Goal: Task Accomplishment & Management: Manage account settings

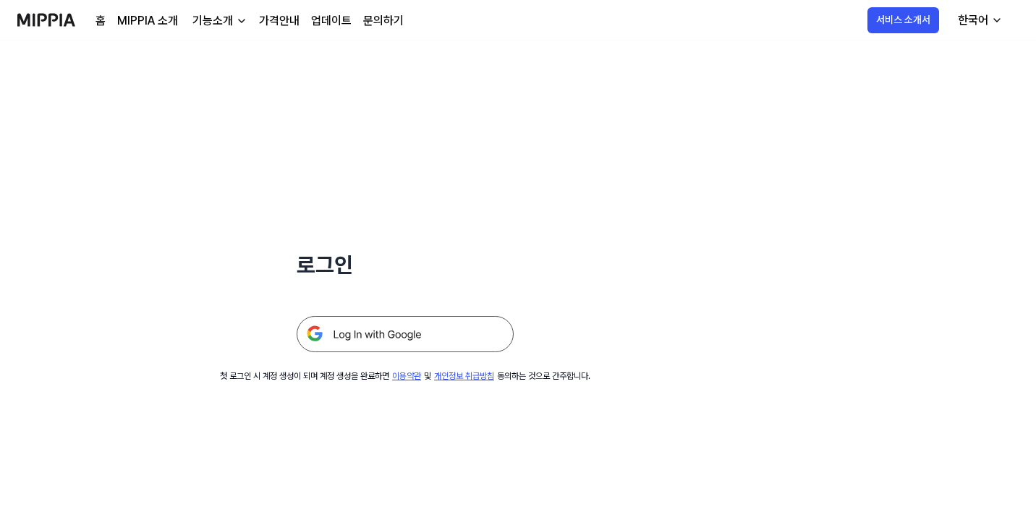
click at [415, 339] on img at bounding box center [405, 334] width 217 height 36
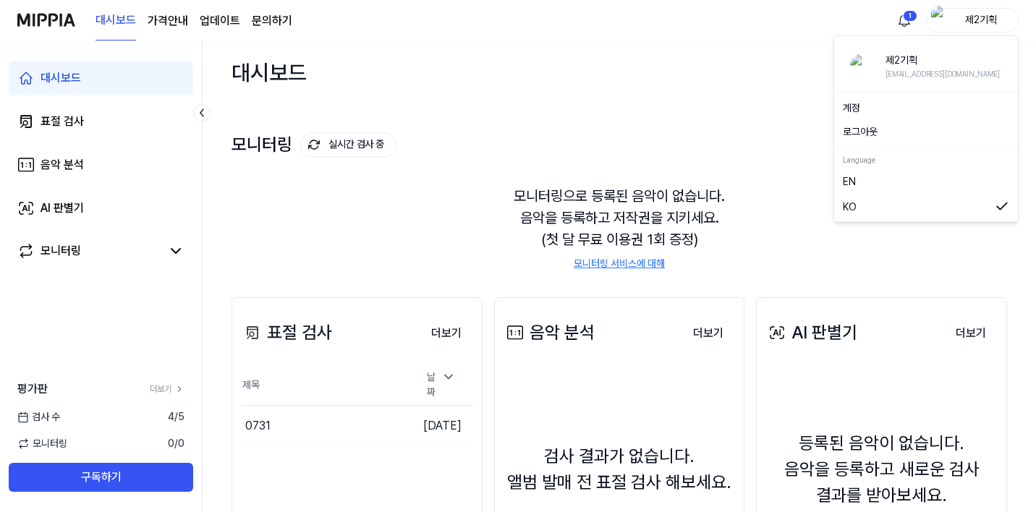
click at [975, 21] on div "제2기획" at bounding box center [981, 20] width 56 height 16
click at [883, 111] on link "계정" at bounding box center [926, 108] width 166 height 15
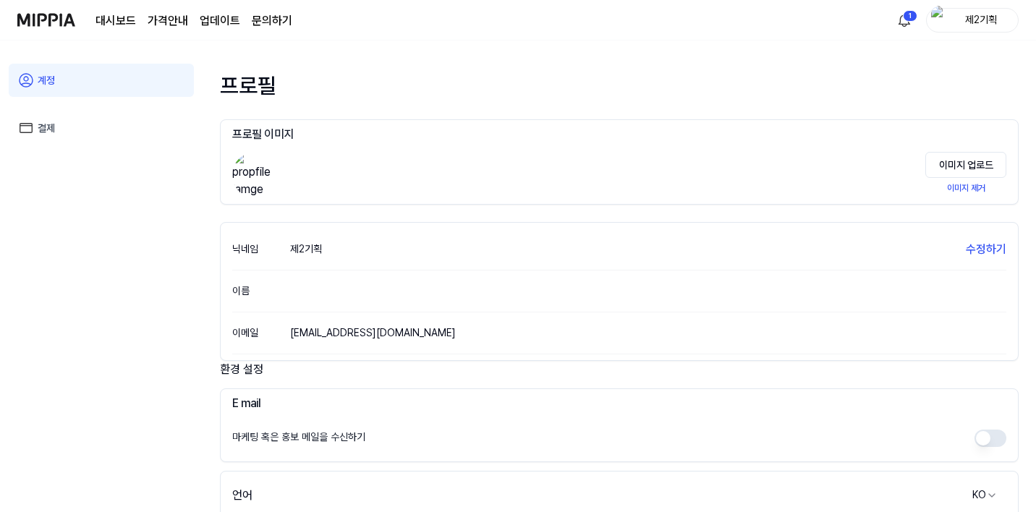
click at [163, 137] on link "결제" at bounding box center [101, 127] width 185 height 33
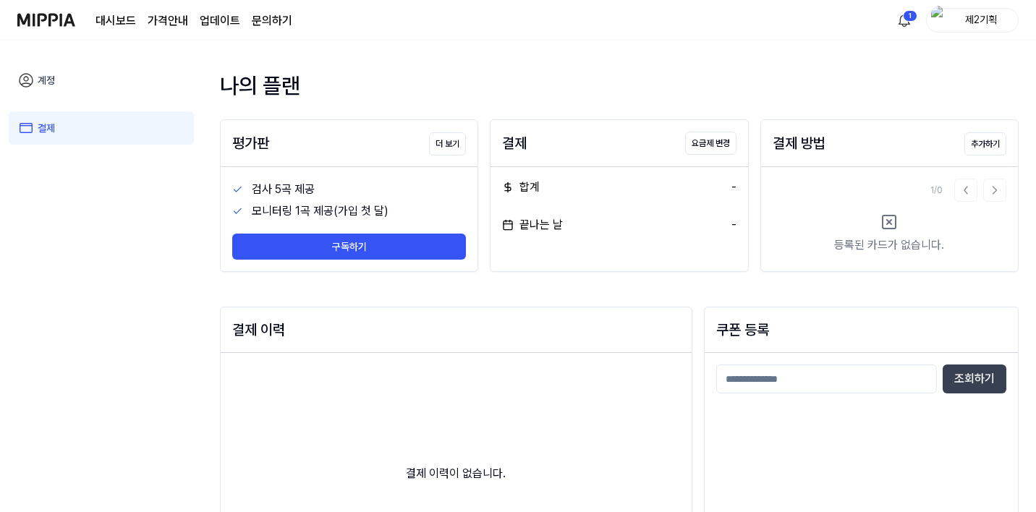
click at [442, 105] on div "나의 플랜 평가판 더 보기 검사 5곡 제공 모니터링 1곡 제공(가입 첫 달) 구독하기 결제 요금제 변경 합계 - 끝나는 날 - 결제 방법 추가…" at bounding box center [619, 367] width 799 height 597
